Goal: Information Seeking & Learning: Learn about a topic

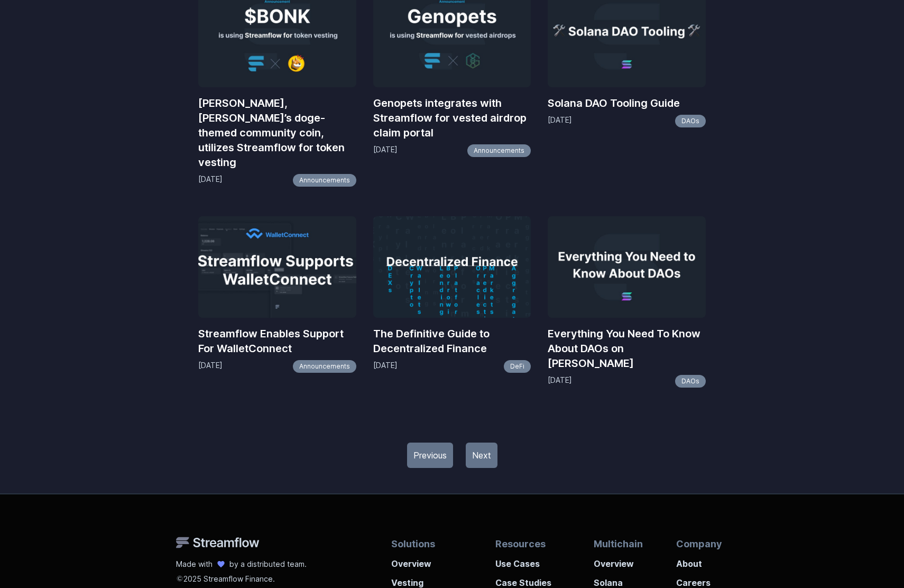
scroll to position [1297, 0]
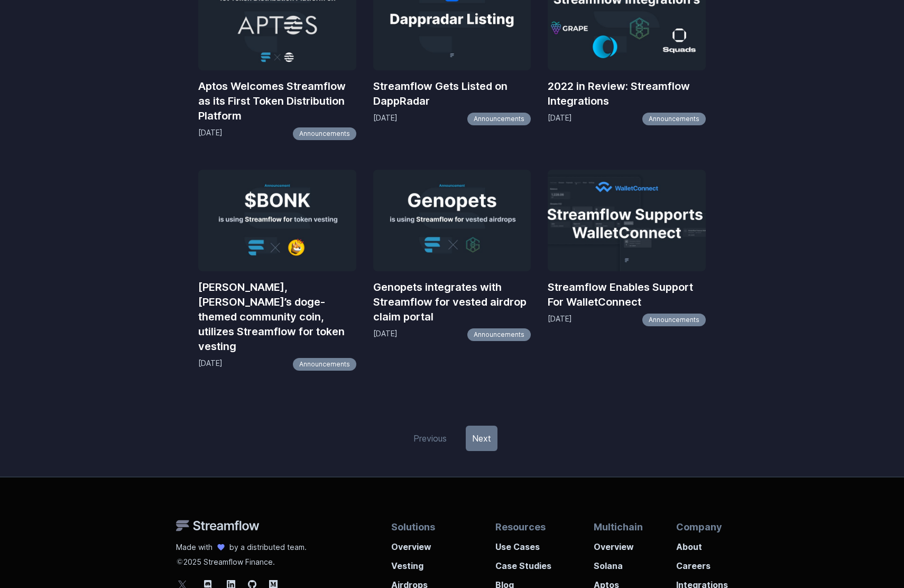
scroll to position [1295, 0]
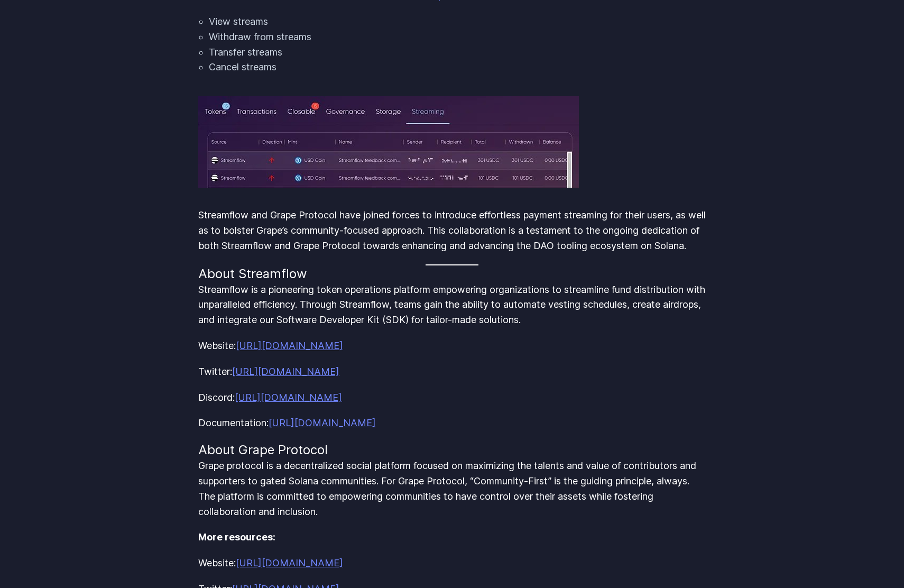
scroll to position [1005, 0]
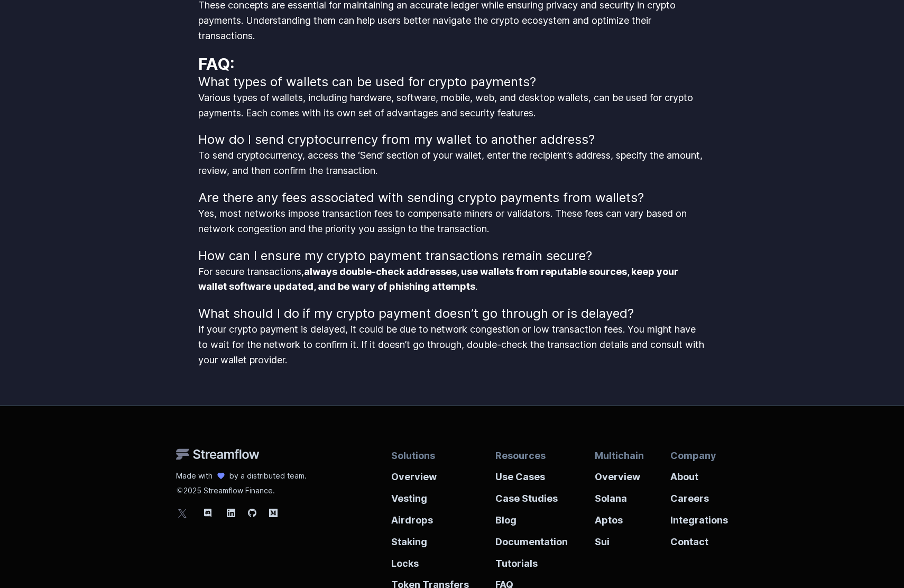
scroll to position [1848, 0]
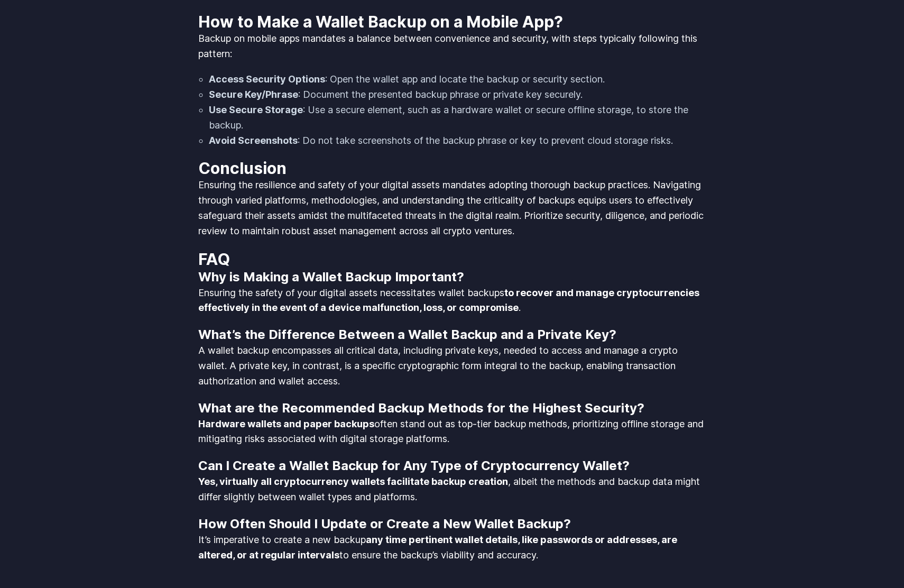
scroll to position [2042, 0]
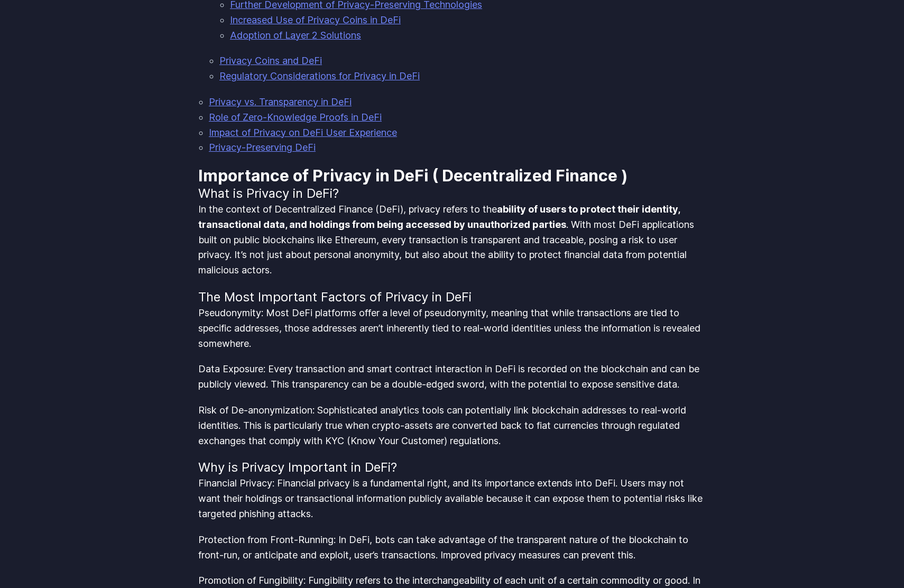
scroll to position [1696, 0]
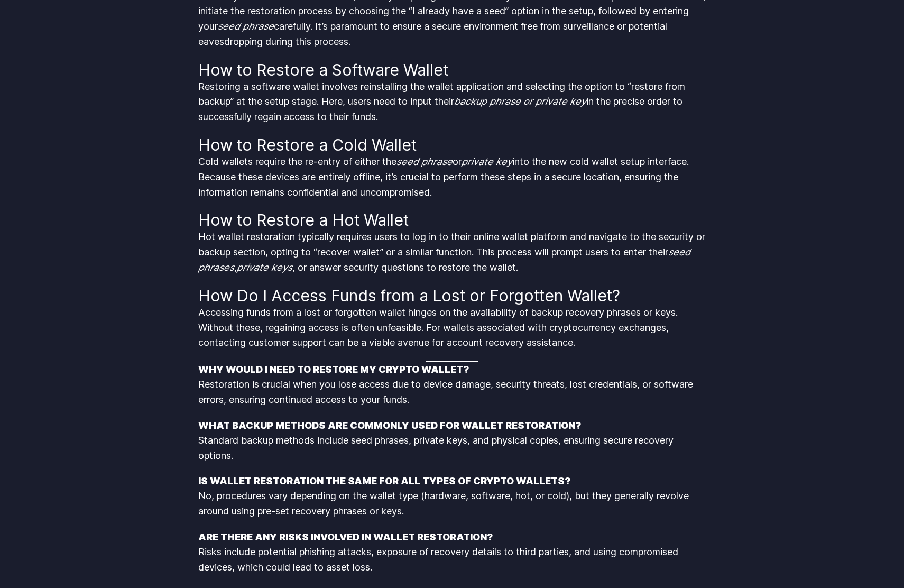
scroll to position [1487, 0]
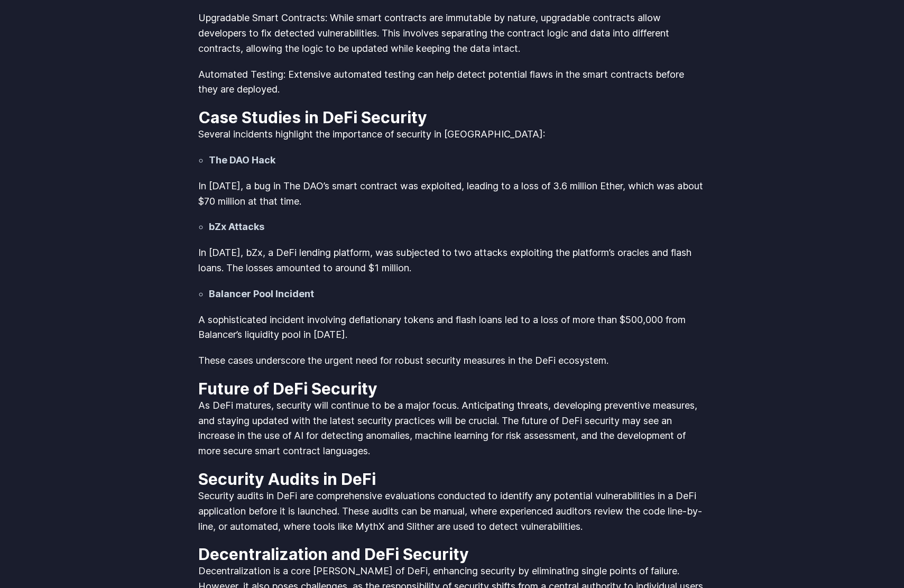
scroll to position [2262, 0]
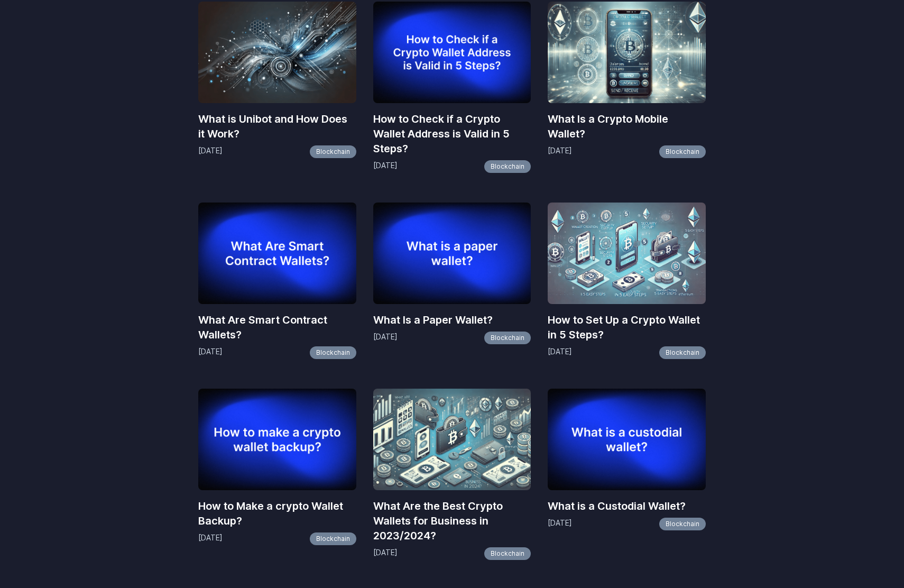
scroll to position [948, 0]
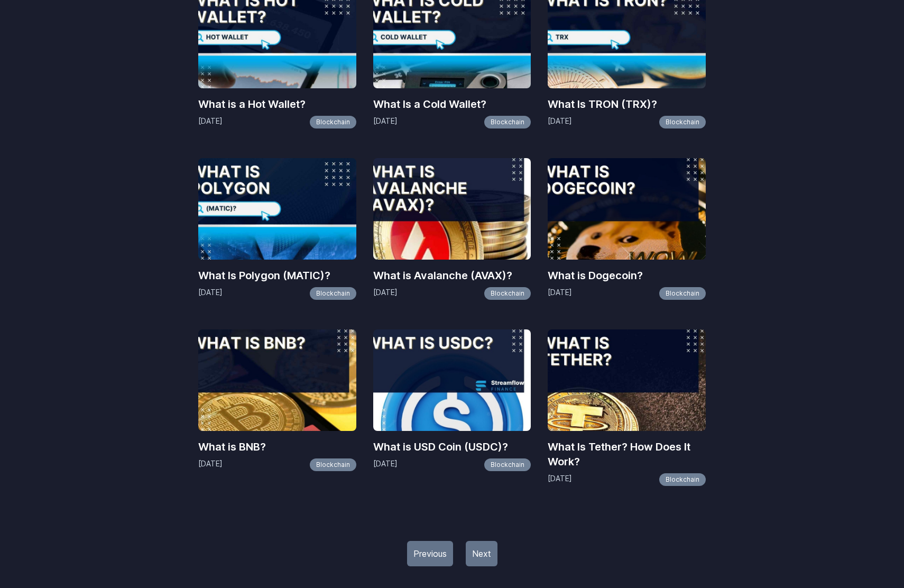
scroll to position [874, 0]
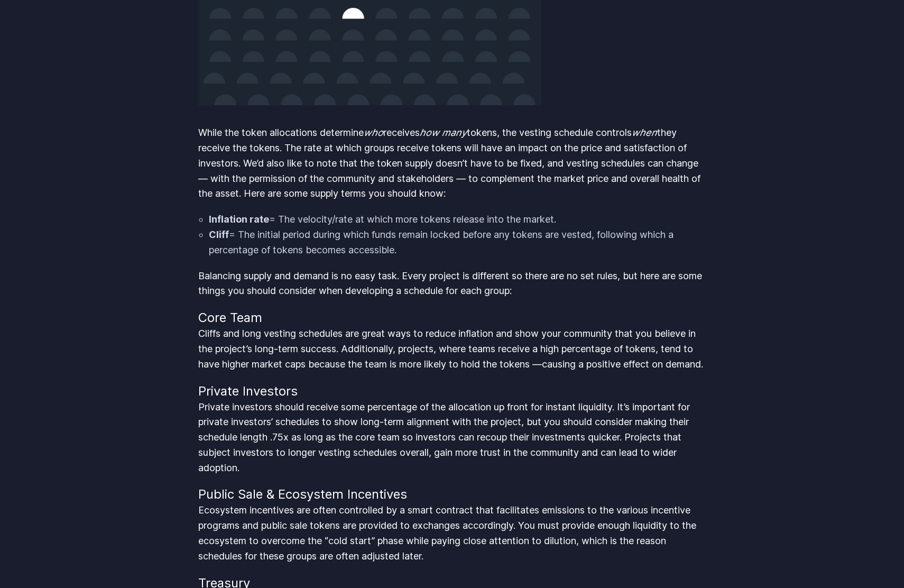
scroll to position [2262, 0]
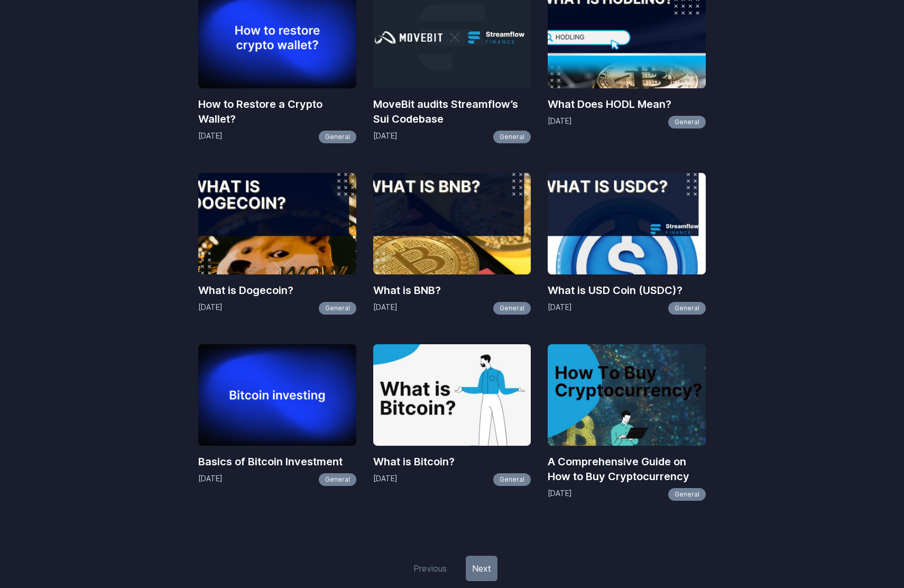
scroll to position [904, 0]
